Goal: Find specific page/section: Find specific page/section

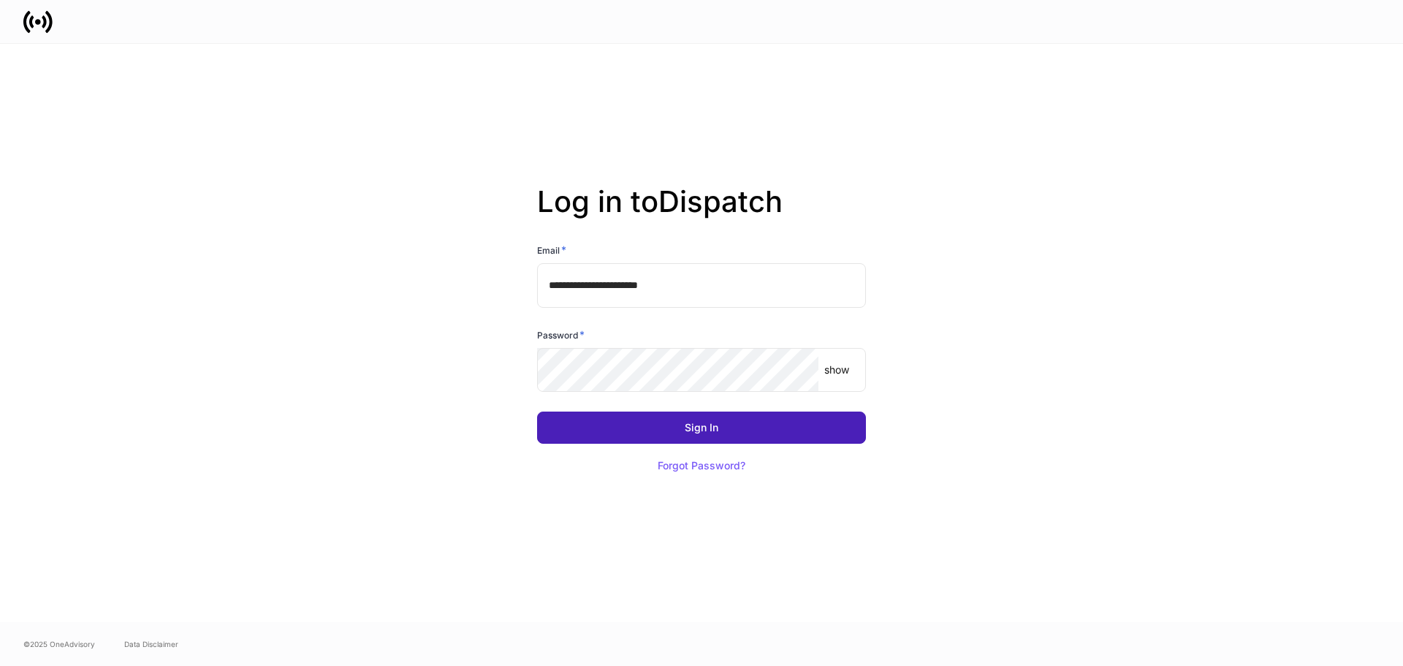
click at [695, 422] on div "Sign In" at bounding box center [702, 427] width 34 height 10
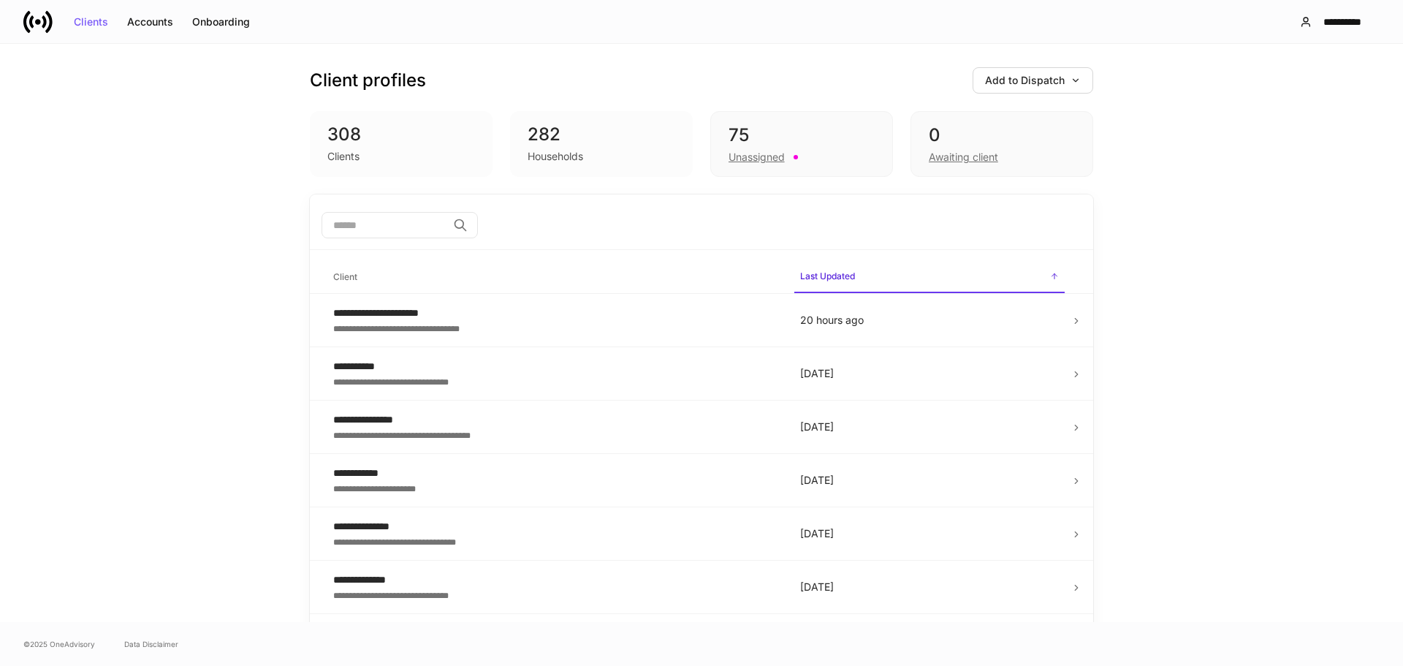
click at [340, 154] on div "Clients" at bounding box center [343, 156] width 32 height 15
click at [536, 161] on div "Households" at bounding box center [555, 156] width 56 height 15
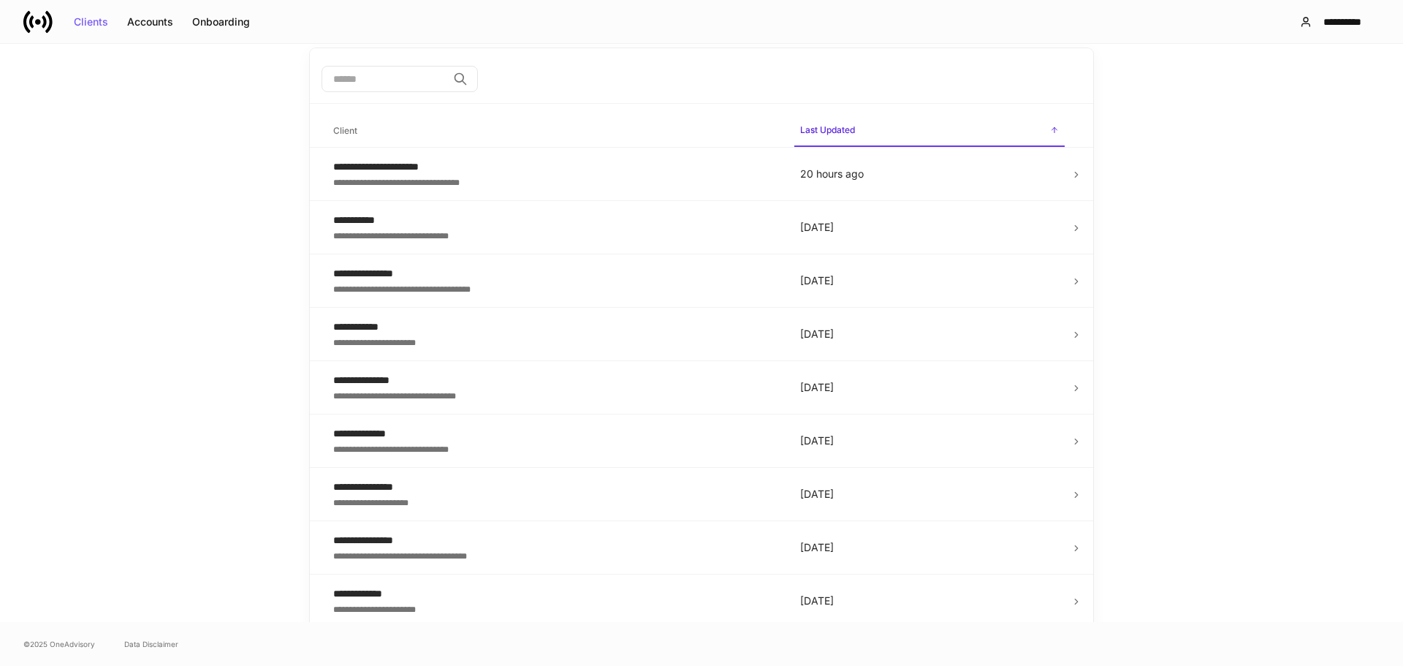
click at [226, 34] on div "Clients Accounts Onboarding" at bounding box center [141, 21] width 236 height 29
click at [223, 27] on div "Onboarding" at bounding box center [221, 22] width 58 height 10
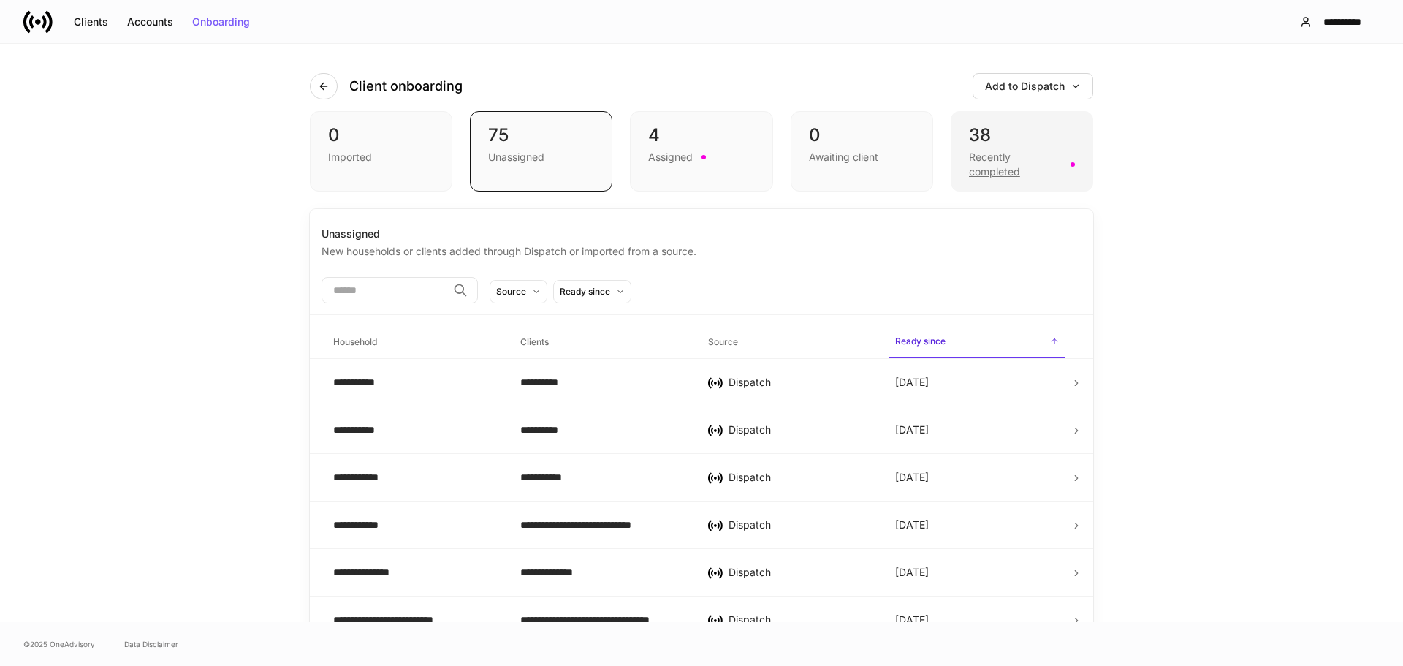
click at [977, 156] on div "Recently completed" at bounding box center [1015, 164] width 93 height 29
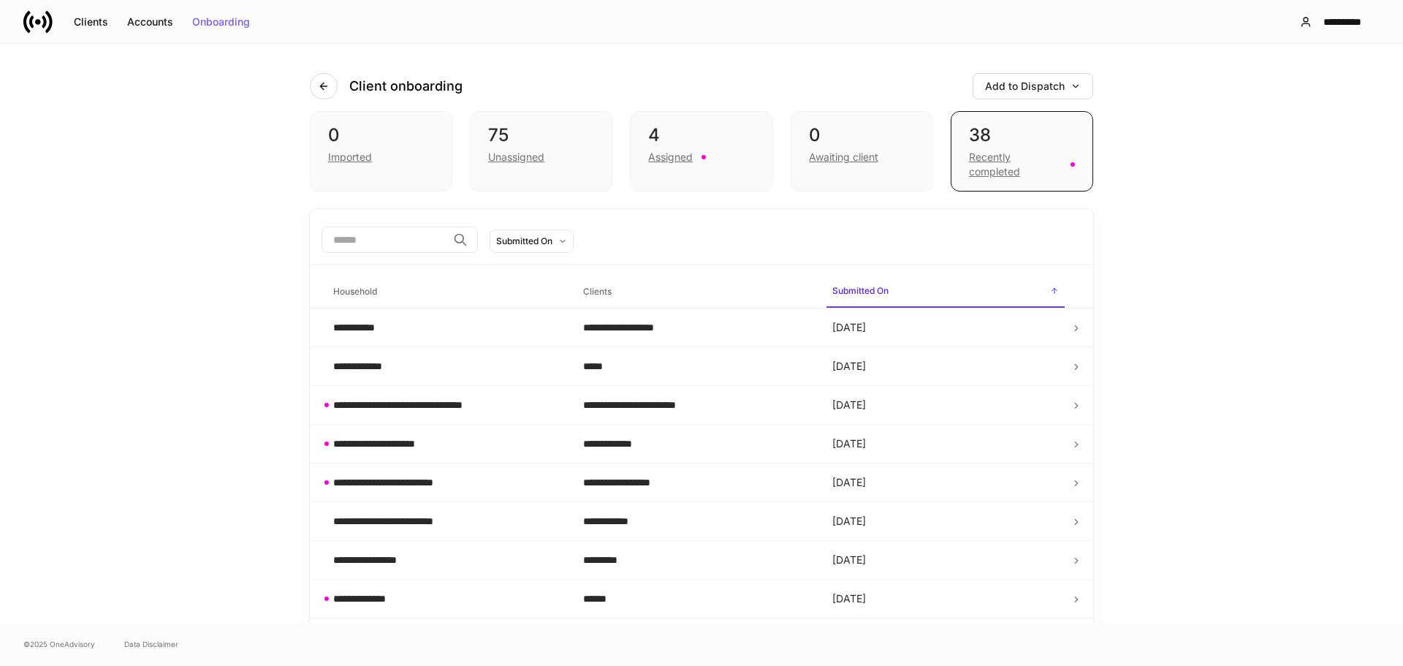
click at [362, 236] on input "search" at bounding box center [384, 239] width 126 height 26
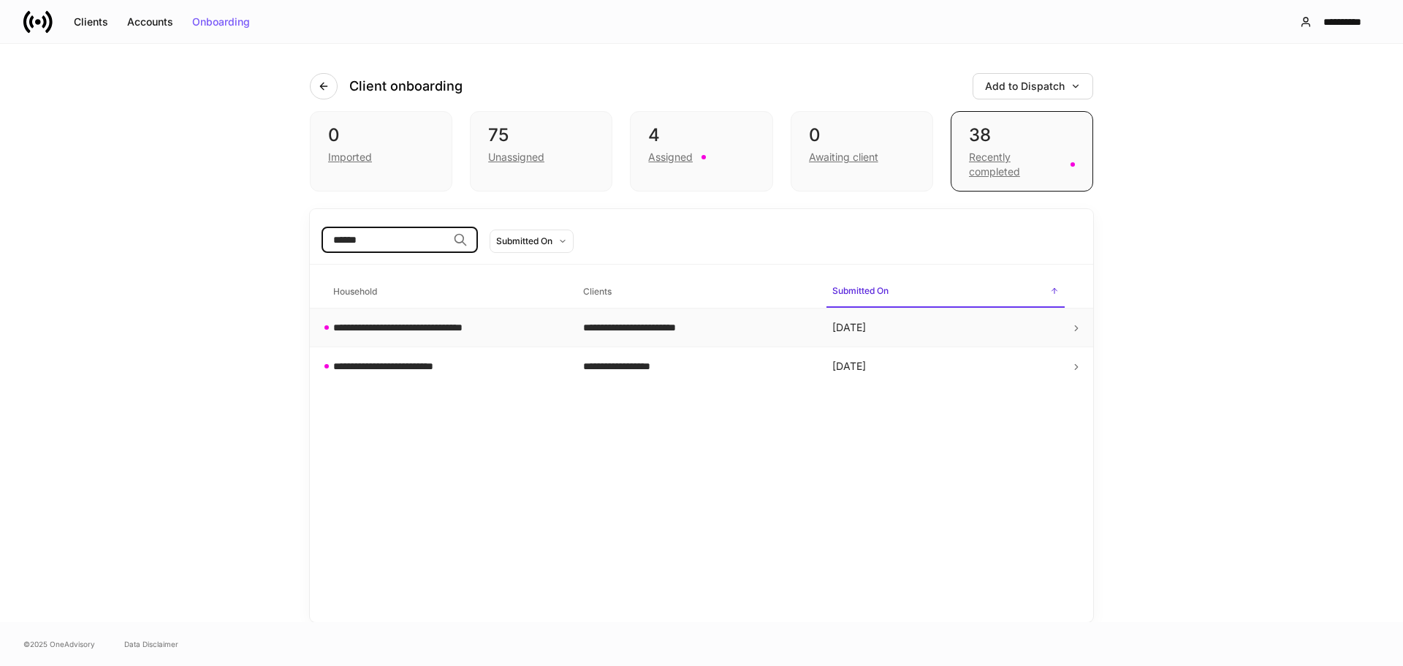
type input "******"
click at [1066, 322] on td "[DATE]" at bounding box center [945, 327] width 250 height 39
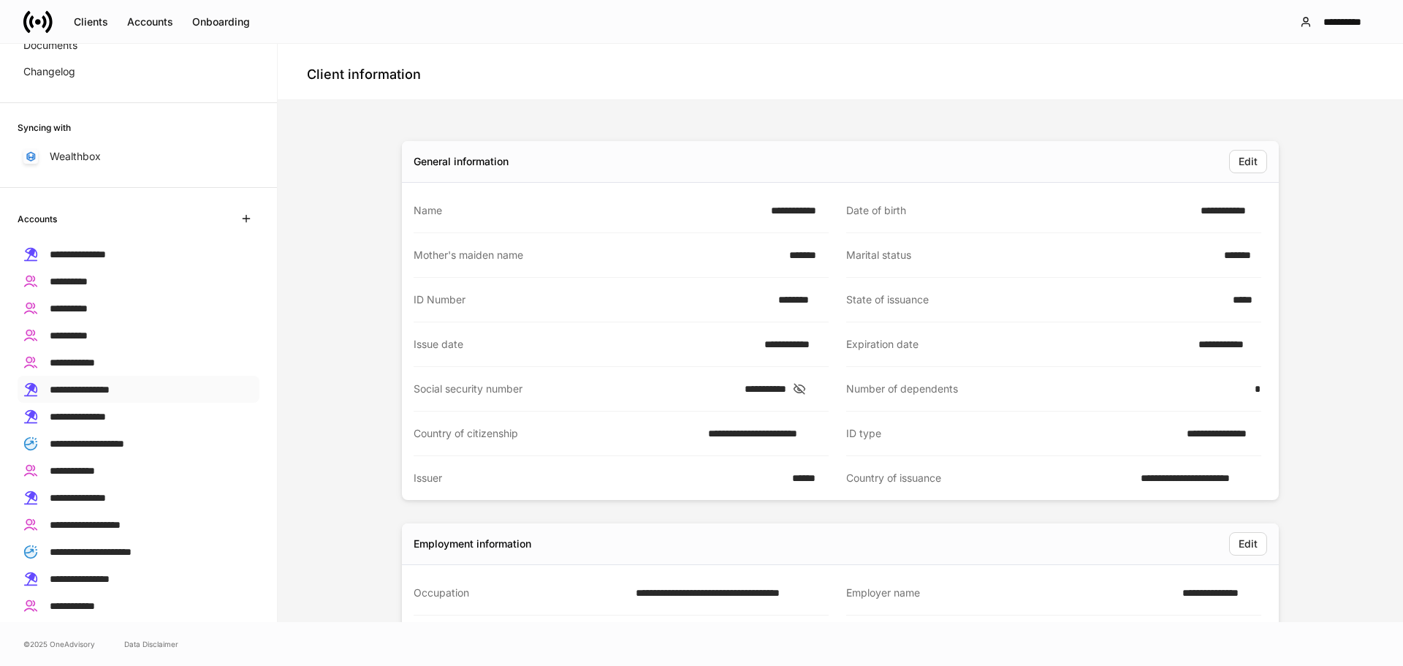
scroll to position [219, 0]
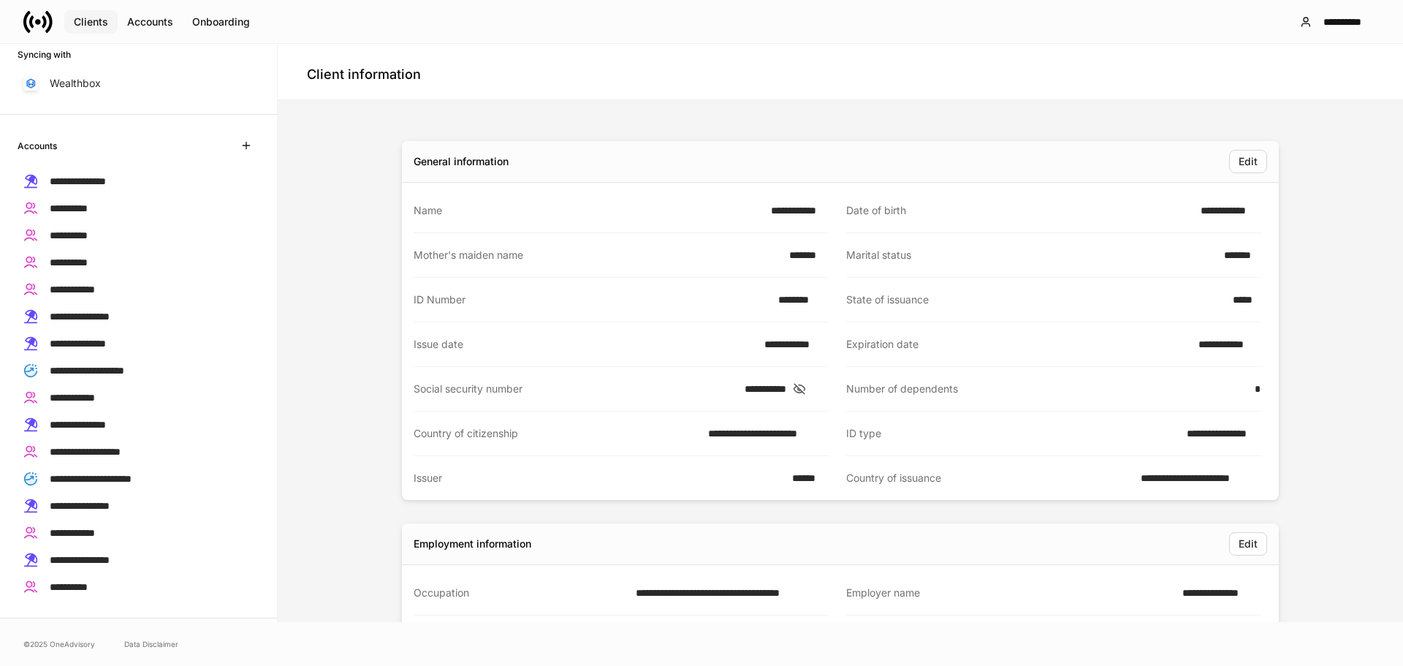
click at [95, 28] on button "Clients" at bounding box center [90, 21] width 53 height 23
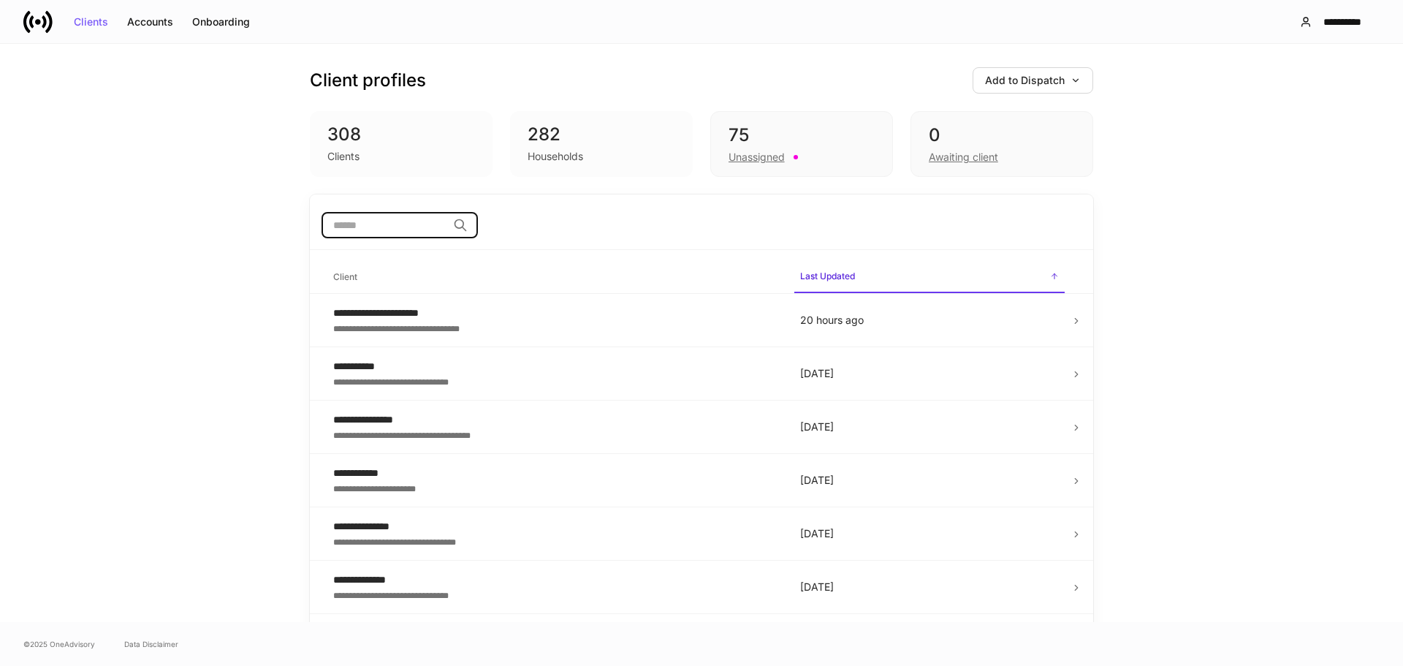
click at [379, 224] on input "search" at bounding box center [384, 225] width 126 height 26
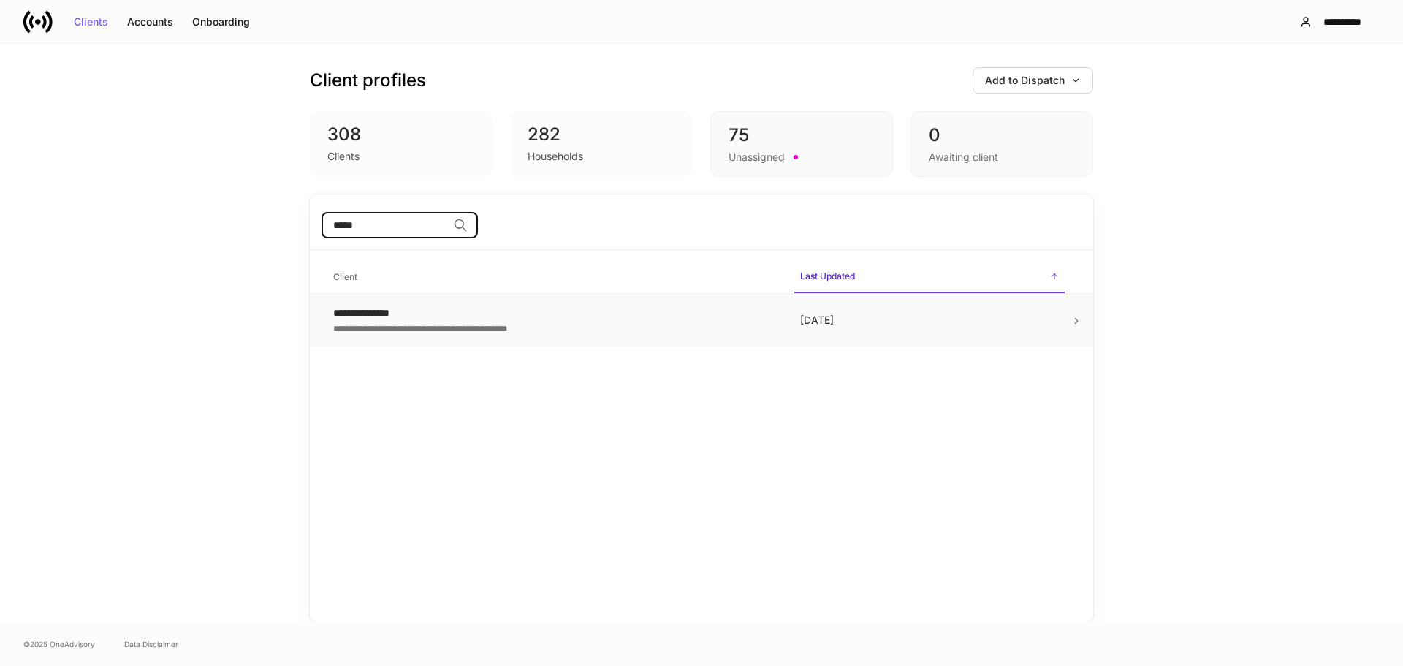
type input "*****"
click at [1075, 319] on icon at bounding box center [1076, 321] width 3 height 5
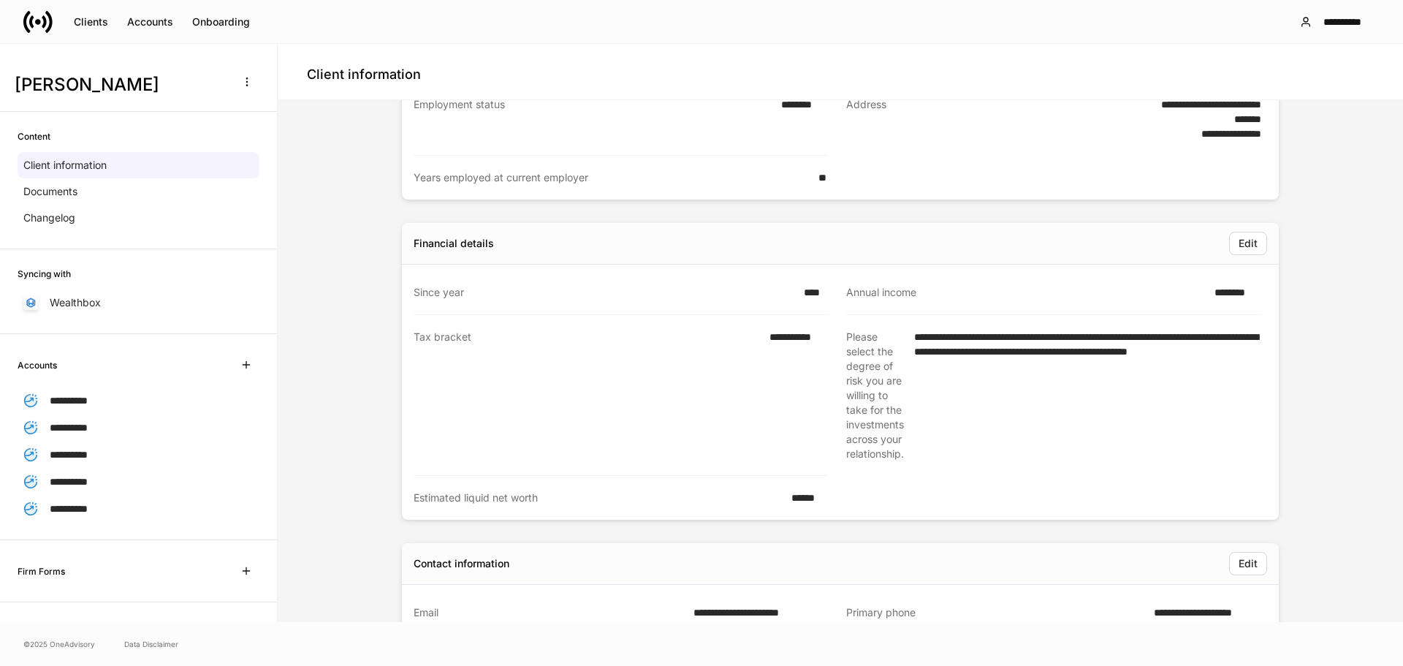
scroll to position [658, 0]
